Goal: Book appointment/travel/reservation

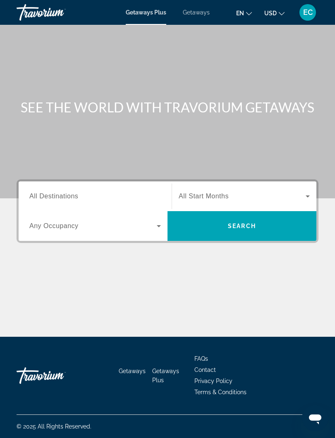
click at [64, 195] on span "All Destinations" at bounding box center [53, 196] width 49 height 7
click at [64, 195] on input "Destination All Destinations" at bounding box center [94, 197] width 131 height 10
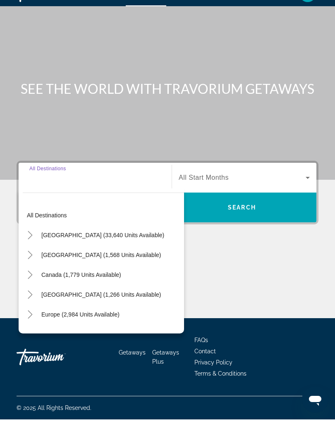
scroll to position [8, 0]
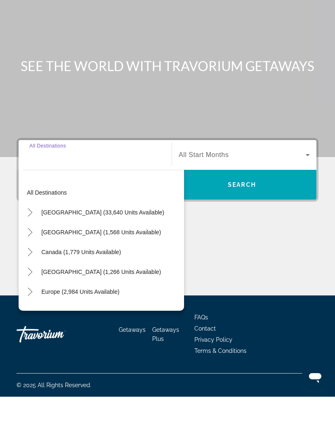
click at [33, 309] on icon "Toggle Caribbean & Atlantic Islands (1,266 units available)" at bounding box center [30, 313] width 8 height 8
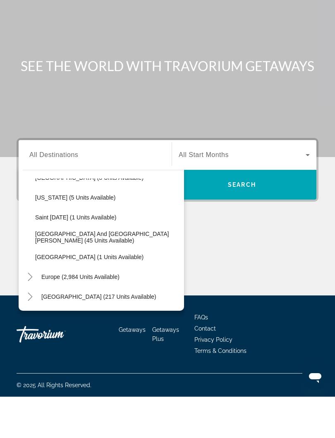
scroll to position [171, 0]
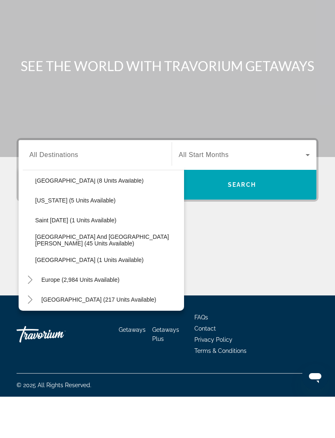
click at [88, 238] on span "[US_STATE] (5 units available)" at bounding box center [75, 241] width 81 height 7
type input "**********"
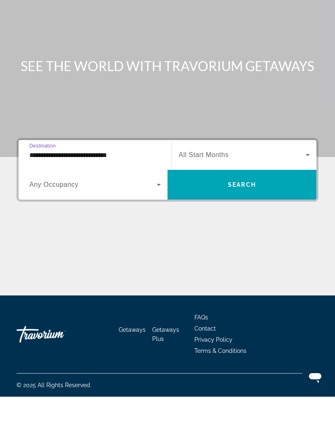
click at [245, 216] on span "Search widget" at bounding box center [241, 226] width 149 height 20
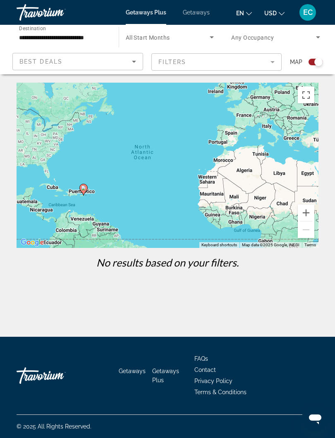
click at [195, 13] on span "Getaways" at bounding box center [196, 12] width 27 height 7
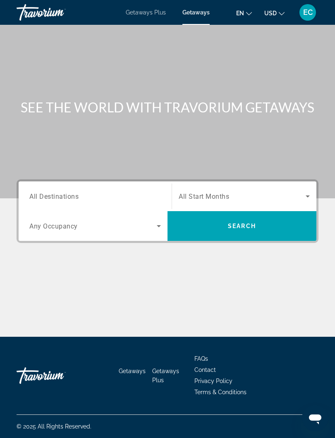
click at [63, 195] on span "All Destinations" at bounding box center [53, 196] width 49 height 8
click at [63, 195] on input "Destination All Destinations" at bounding box center [94, 197] width 131 height 10
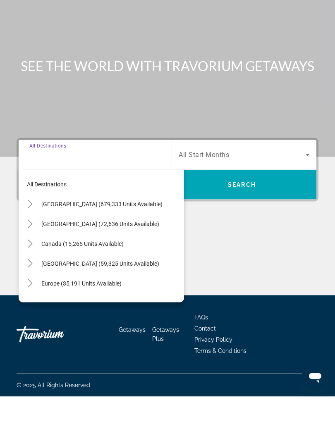
scroll to position [8, 0]
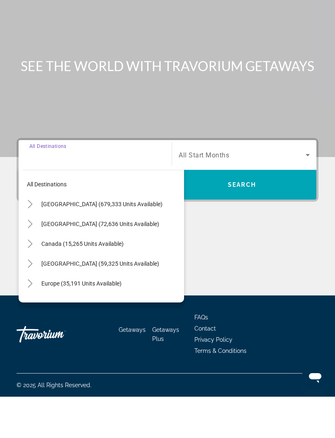
click at [33, 301] on icon "Toggle Caribbean & Atlantic Islands (59,325 units available)" at bounding box center [30, 305] width 8 height 8
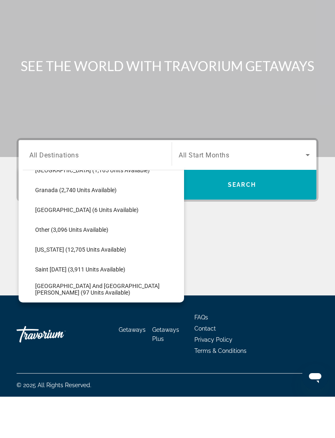
scroll to position [197, 0]
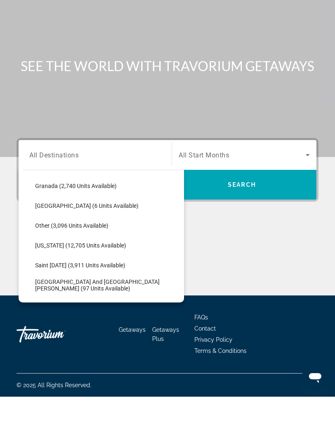
click at [98, 283] on span "[US_STATE] (12,705 units available)" at bounding box center [80, 286] width 91 height 7
type input "**********"
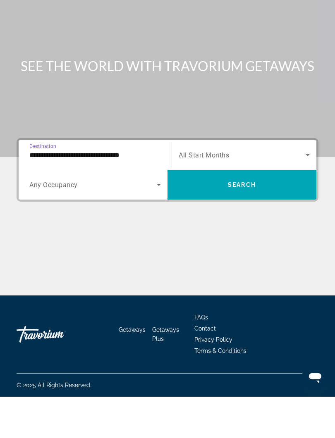
click at [230, 223] on span "Search" at bounding box center [242, 226] width 28 height 7
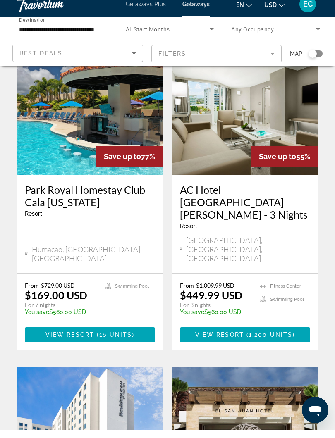
scroll to position [57, 0]
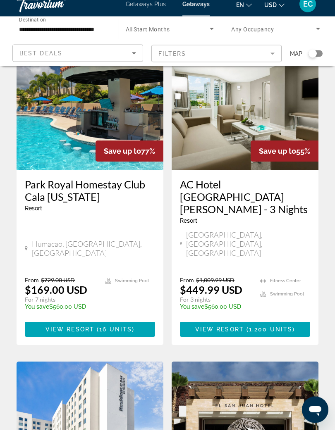
click at [99, 335] on span "16 units" at bounding box center [115, 338] width 33 height 7
